Goal: Subscribe to service/newsletter

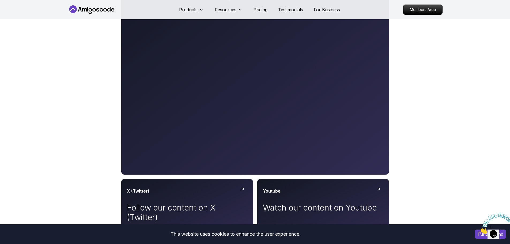
scroll to position [241, 0]
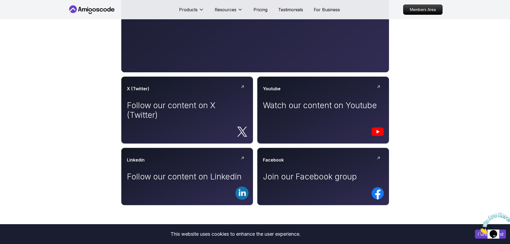
click at [493, 231] on img at bounding box center [495, 222] width 33 height 21
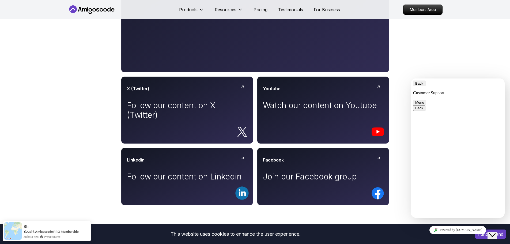
click at [426, 100] on button "Menu" at bounding box center [419, 103] width 13 height 6
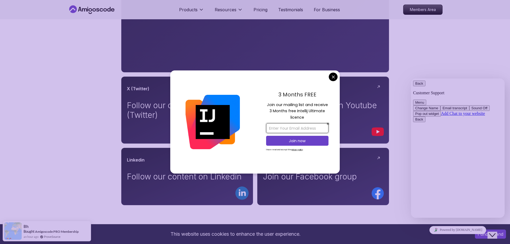
click at [295, 126] on input "email" at bounding box center [297, 128] width 62 height 10
click at [288, 125] on input "email" at bounding box center [297, 128] width 62 height 10
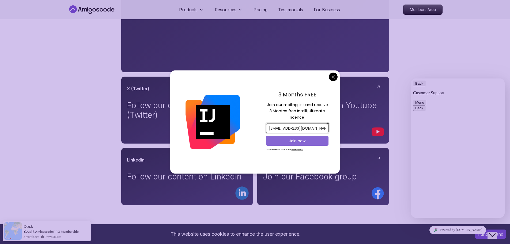
type input "[EMAIL_ADDRESS][DOMAIN_NAME]"
click at [301, 137] on button "Join now" at bounding box center [297, 141] width 62 height 10
